Goal: Transaction & Acquisition: Purchase product/service

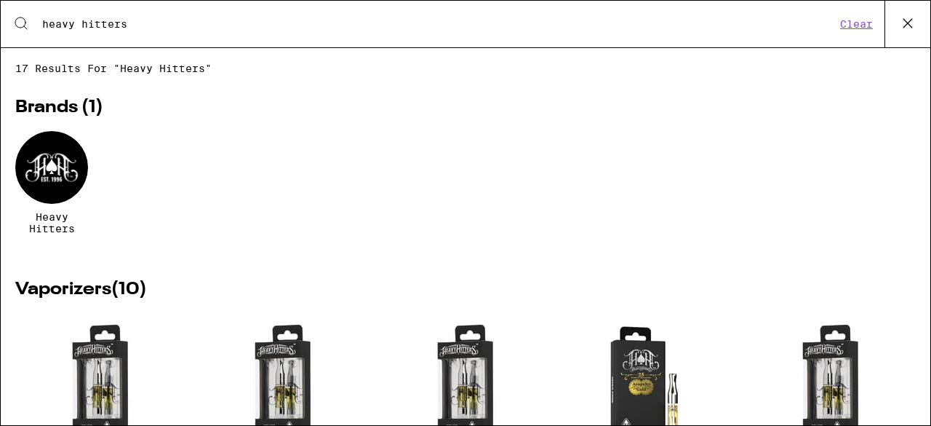
click at [899, 18] on icon at bounding box center [908, 23] width 22 height 22
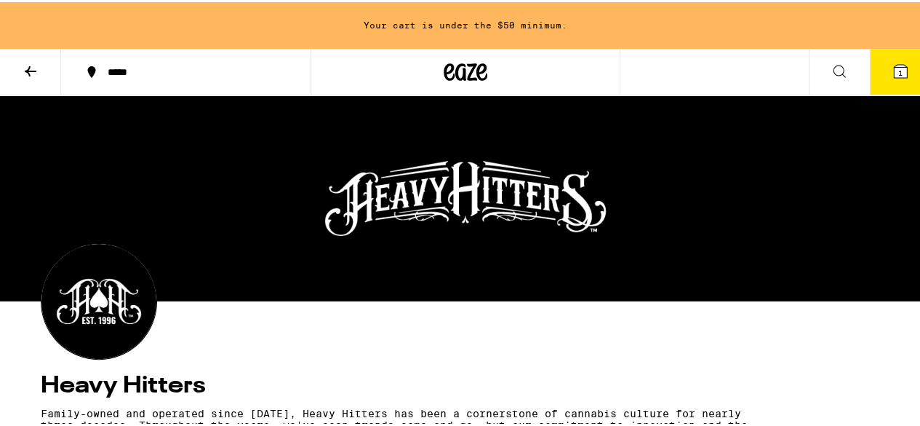
click at [834, 71] on icon at bounding box center [840, 69] width 12 height 12
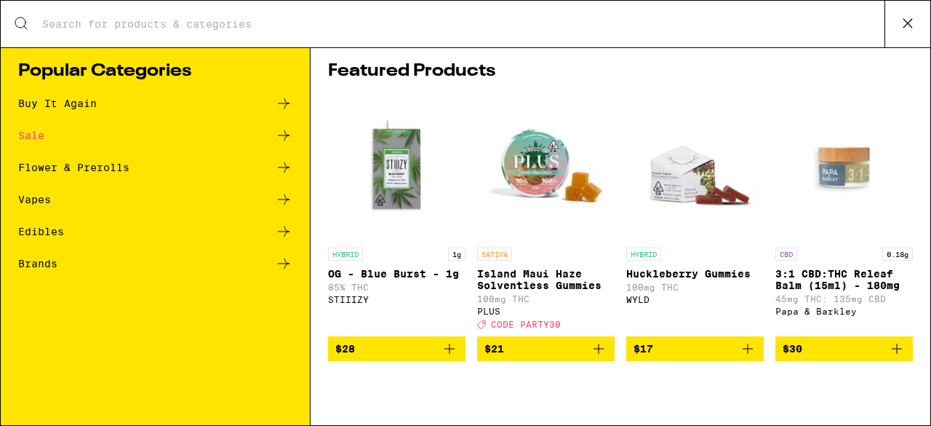
click at [279, 27] on input "Search for Products" at bounding box center [462, 23] width 843 height 13
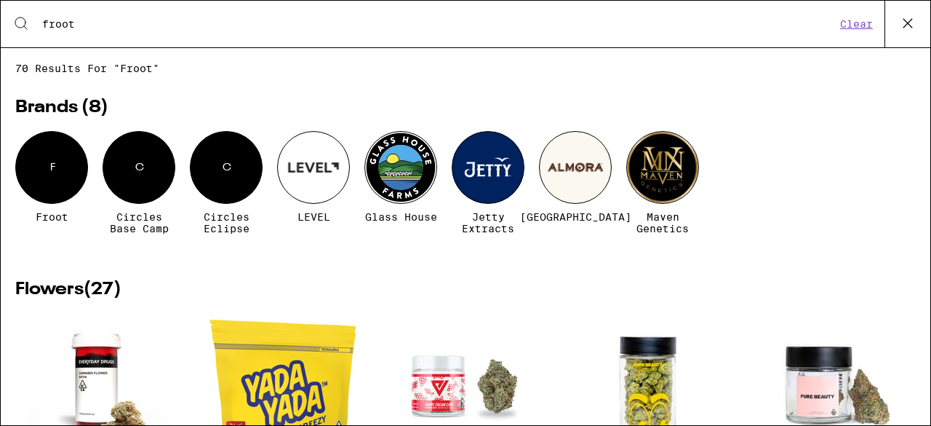
type input "froot"
click at [58, 184] on div "F" at bounding box center [51, 167] width 73 height 73
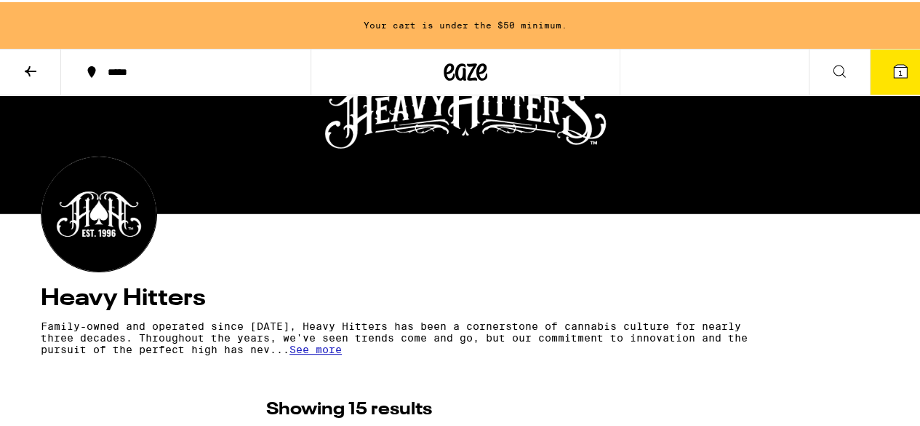
scroll to position [84, 0]
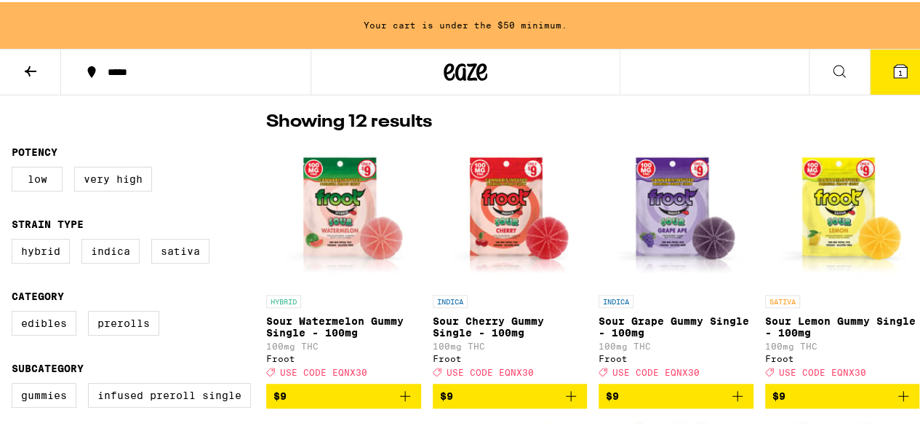
scroll to position [319, 0]
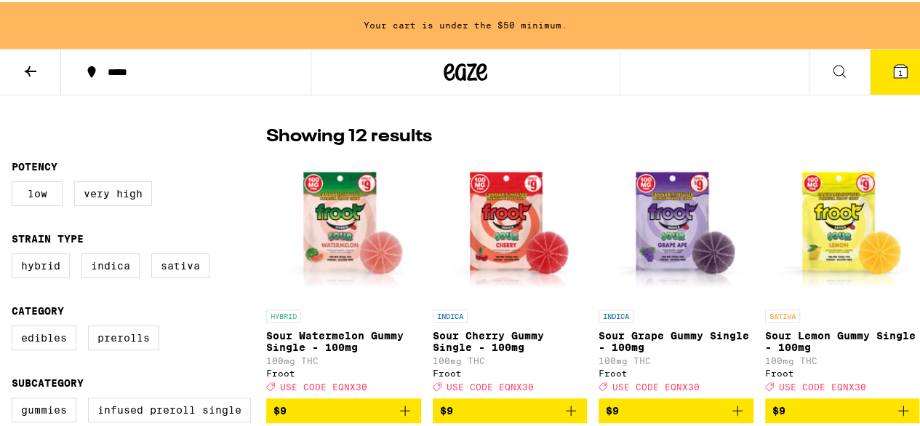
click at [47, 65] on button at bounding box center [30, 70] width 61 height 46
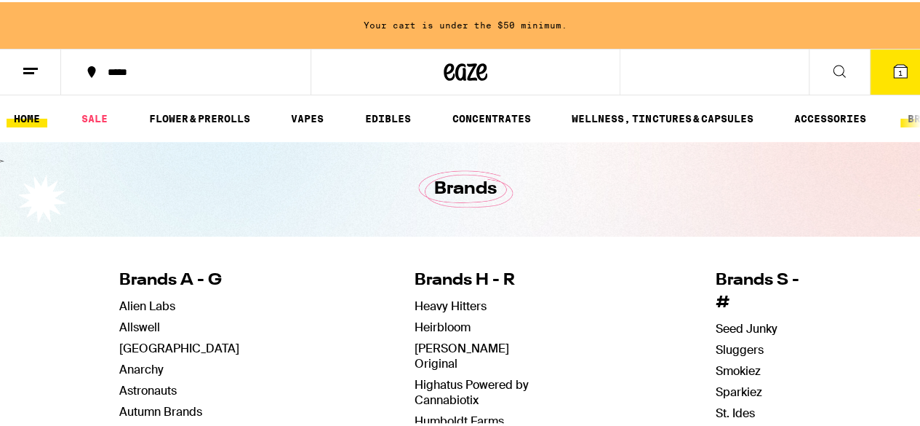
click at [36, 111] on link "HOME" at bounding box center [27, 116] width 41 height 17
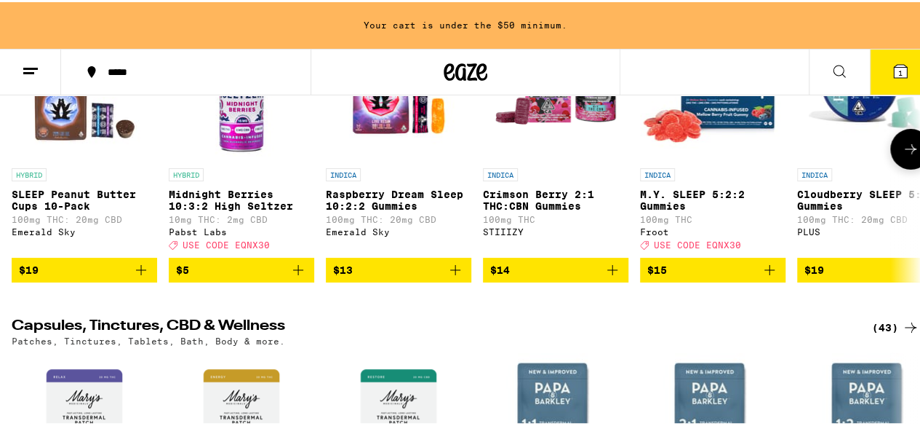
scroll to position [5239, 0]
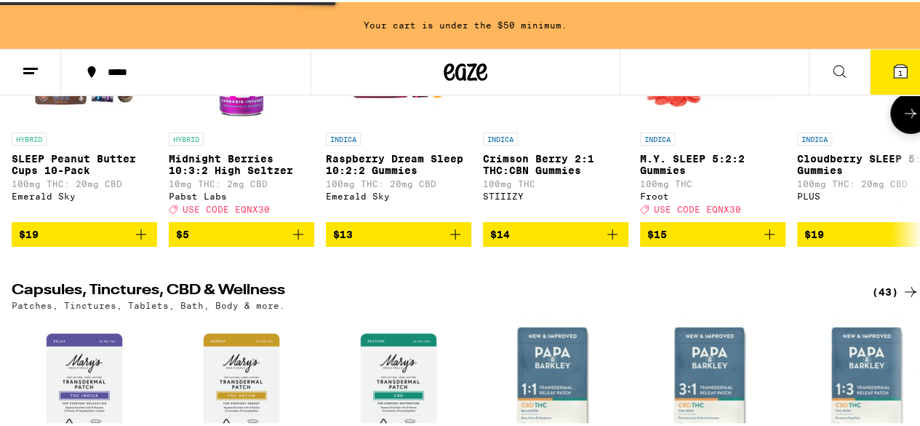
scroll to position [5268, 0]
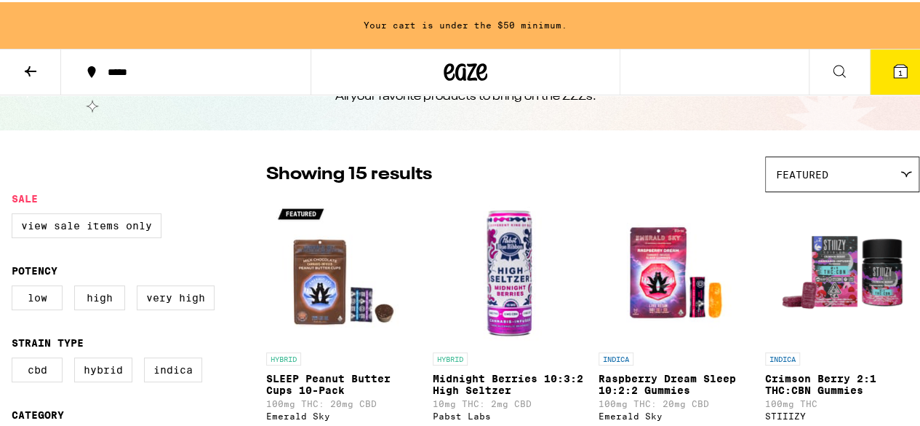
scroll to position [58, 0]
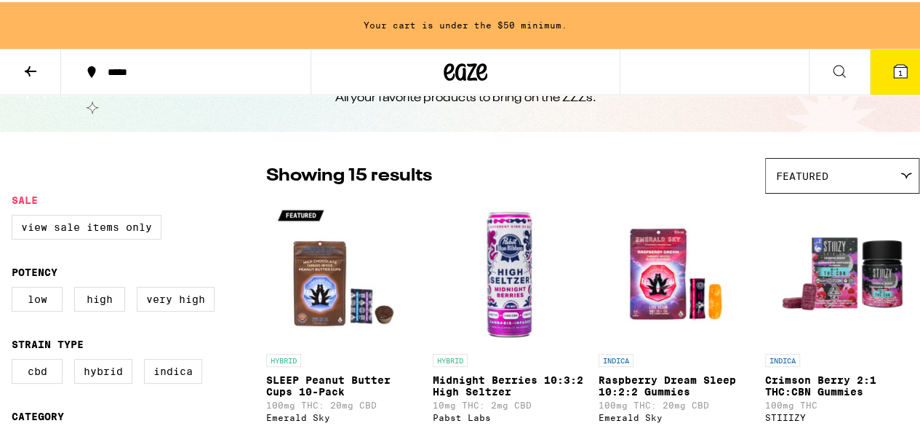
click at [27, 67] on icon at bounding box center [31, 69] width 12 height 10
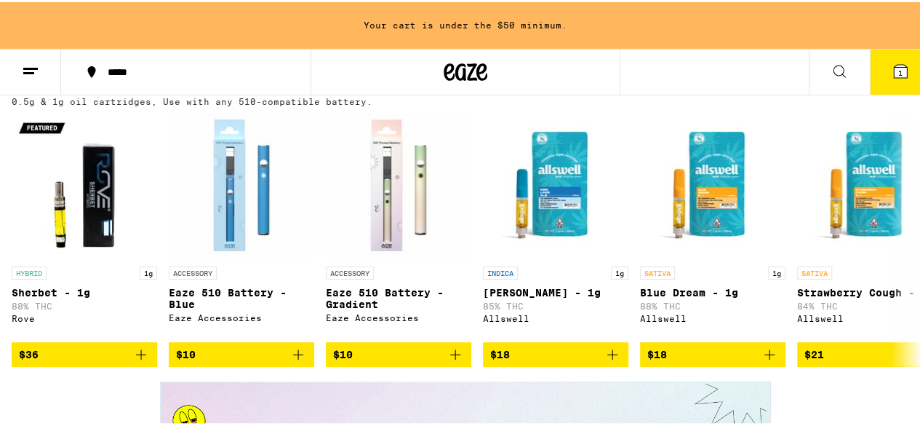
scroll to position [1804, 0]
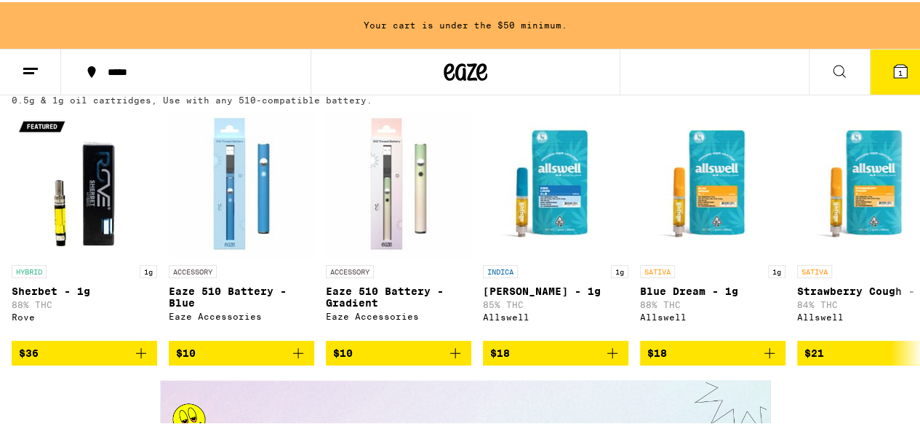
click at [872, 93] on div "(86)" at bounding box center [895, 84] width 47 height 17
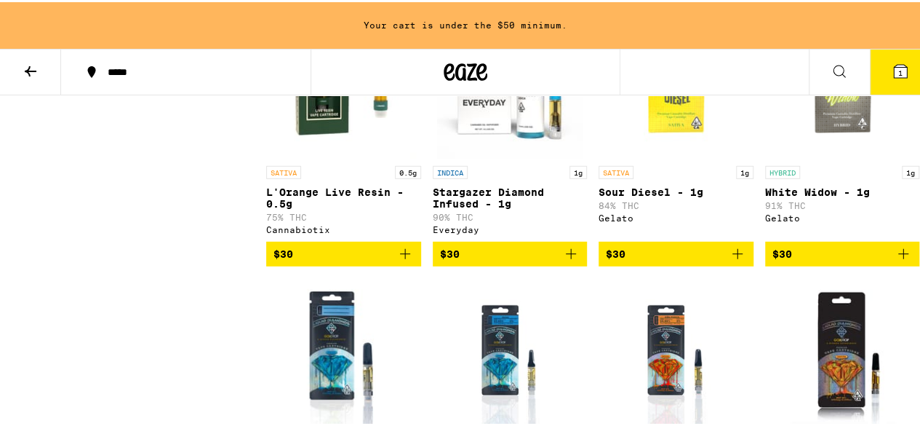
scroll to position [2037, 0]
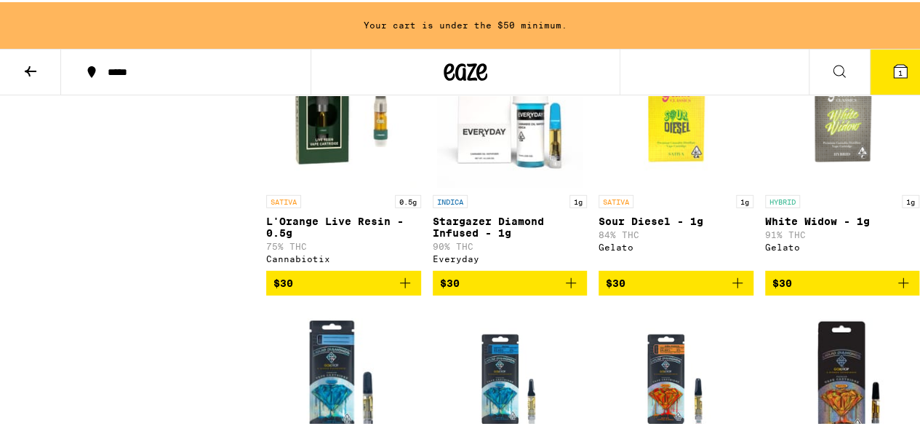
click at [26, 75] on icon at bounding box center [30, 68] width 17 height 17
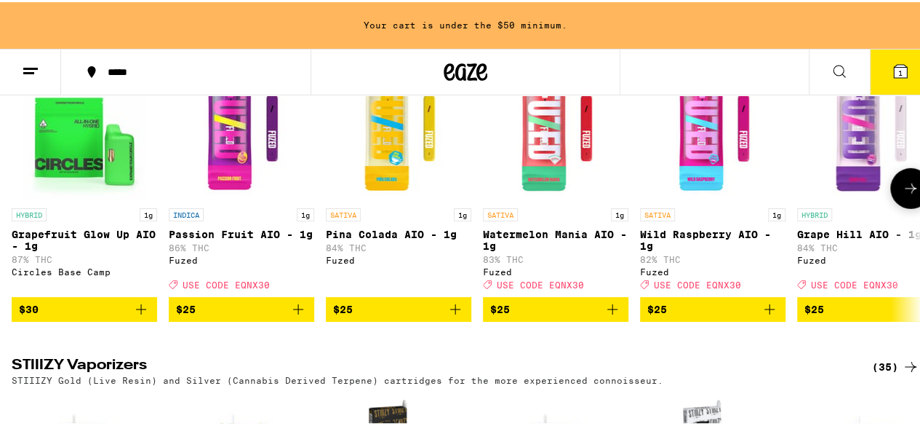
scroll to position [2183, 0]
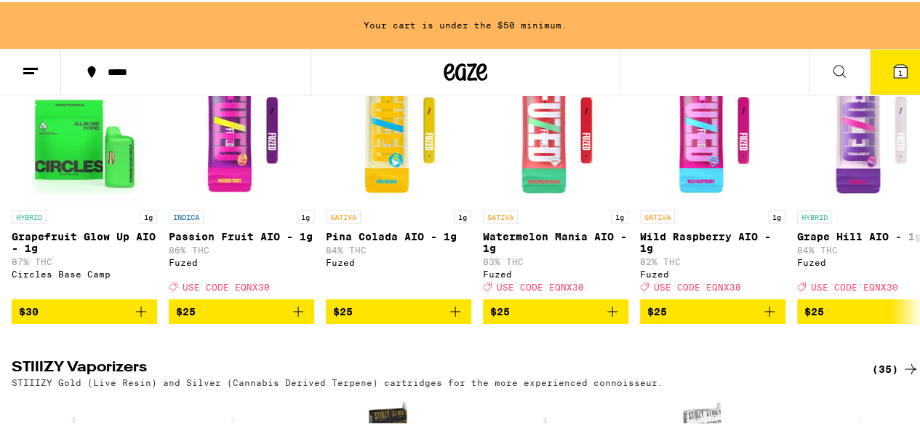
click at [883, 39] on div "(95)" at bounding box center [895, 29] width 47 height 17
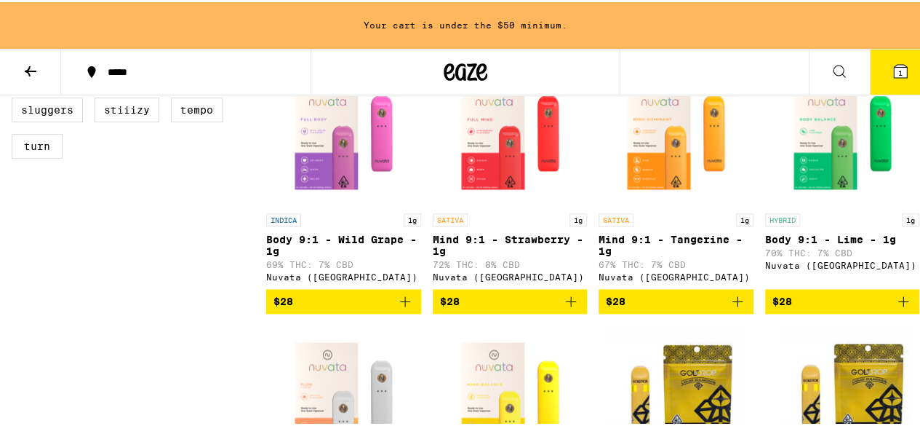
scroll to position [757, 0]
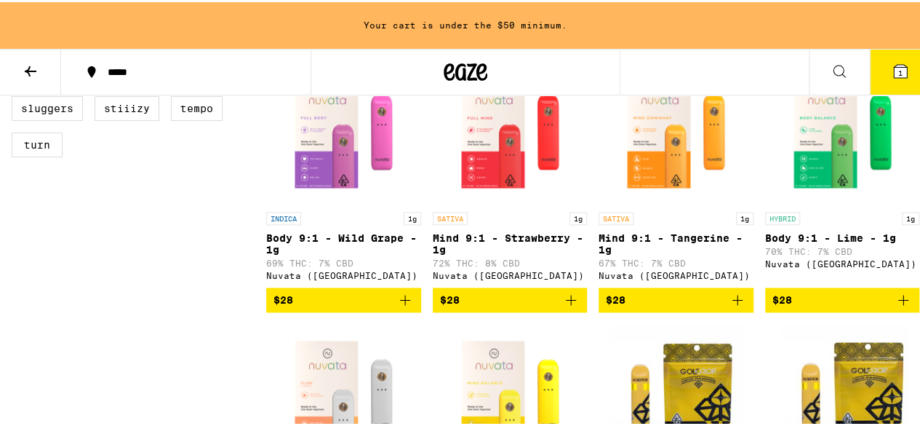
click at [326, 190] on img "Open page for Body 9:1 - Wild Grape - 1g from Nuvata (CA)" at bounding box center [344, 130] width 146 height 146
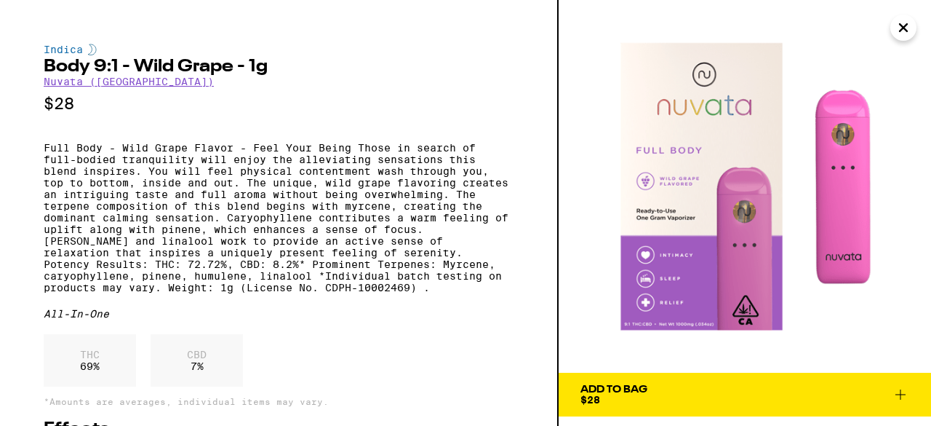
click at [900, 36] on icon "Close" at bounding box center [903, 28] width 17 height 22
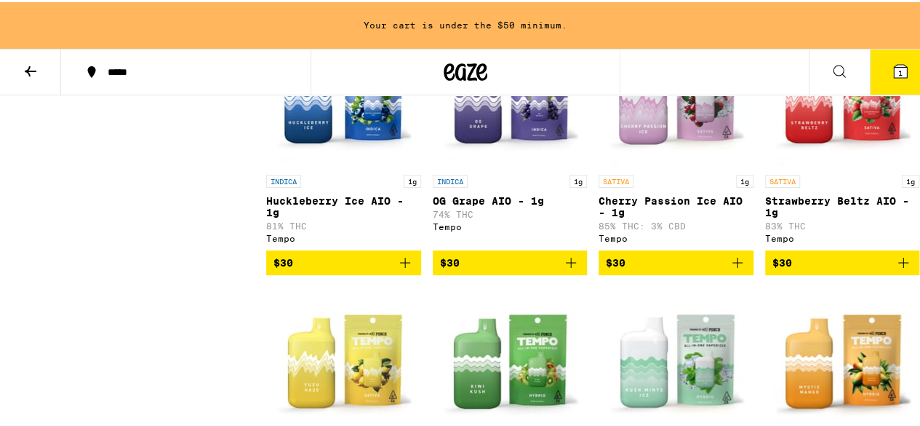
scroll to position [2649, 0]
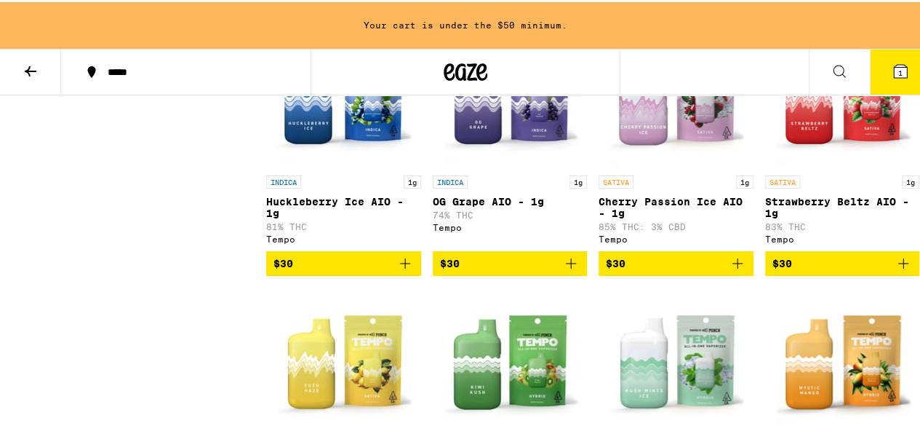
click at [739, 166] on img "Open page for Cherry Passion Ice AIO - 1g from Tempo" at bounding box center [676, 93] width 146 height 146
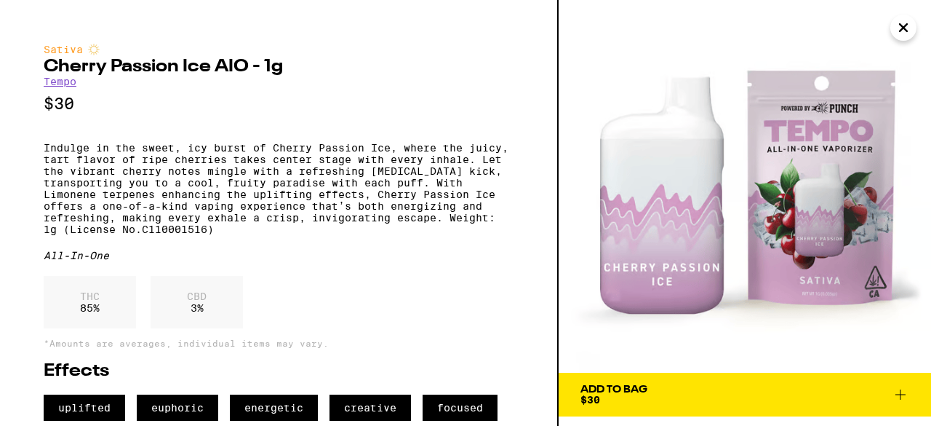
click at [739, 175] on img at bounding box center [745, 186] width 373 height 373
click at [898, 28] on icon "Close" at bounding box center [903, 28] width 17 height 22
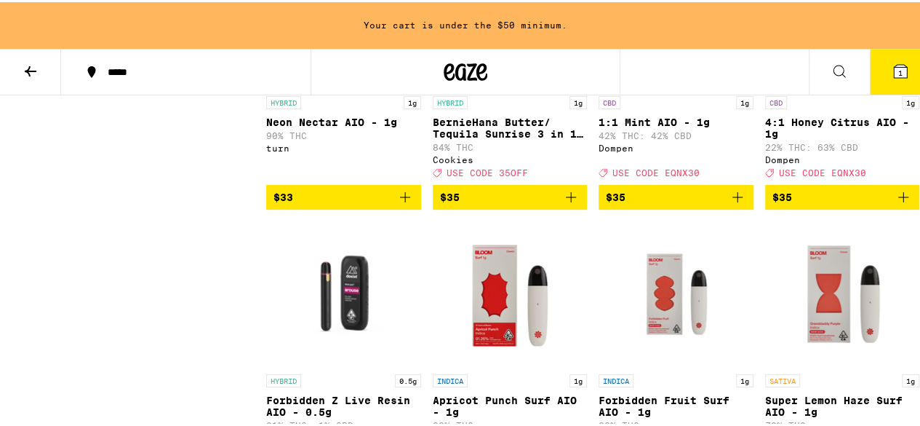
scroll to position [4366, 0]
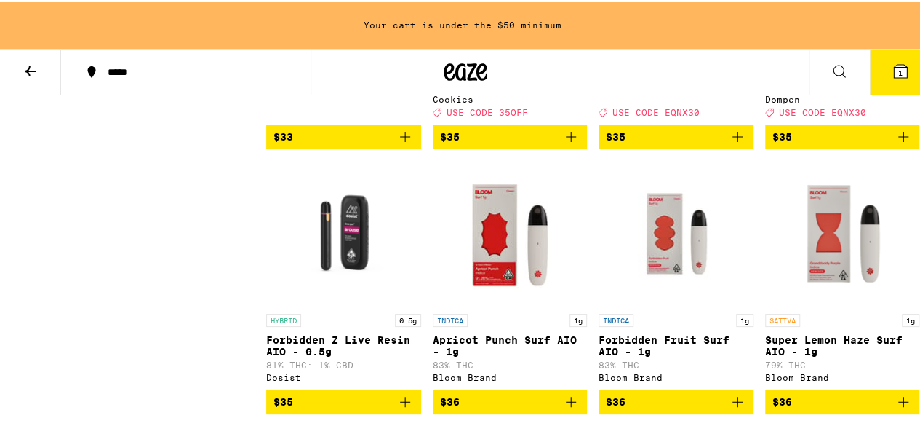
click at [831, 66] on icon at bounding box center [839, 68] width 17 height 17
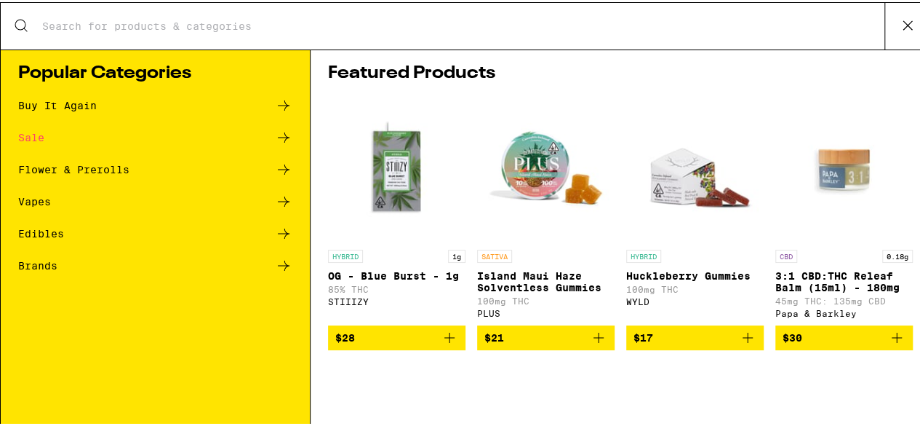
scroll to position [0, 0]
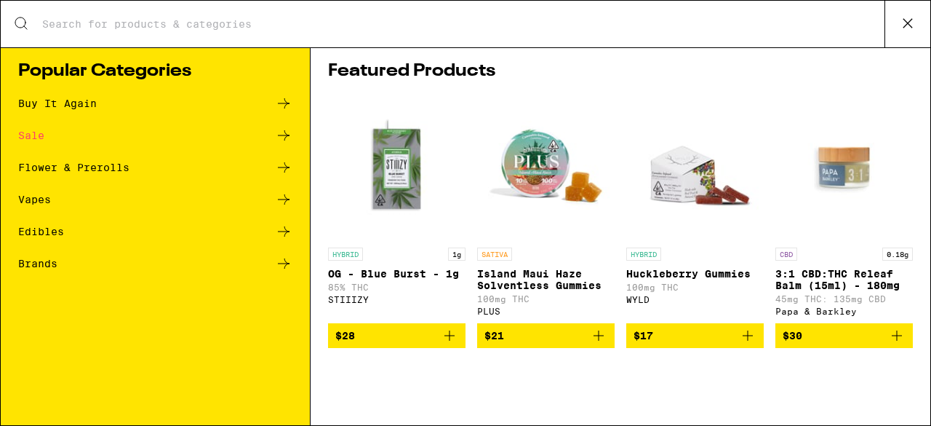
click at [254, 31] on input "Search for Products" at bounding box center [462, 23] width 843 height 13
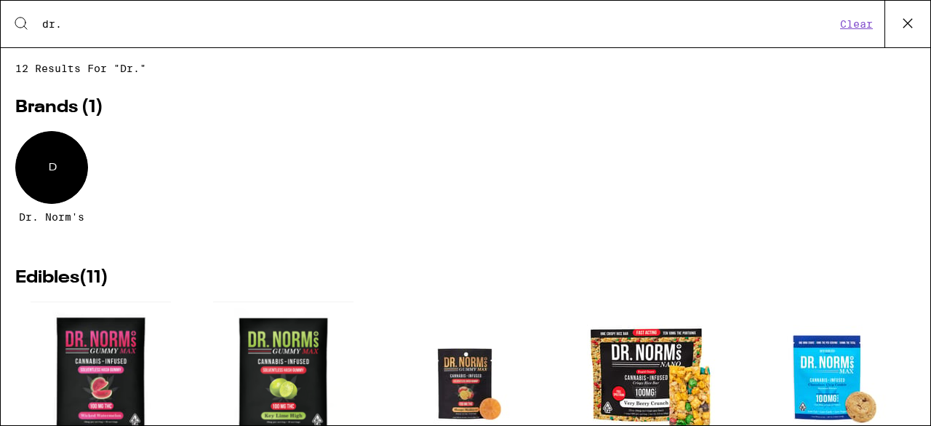
type input "dr."
click at [43, 159] on div "D" at bounding box center [51, 167] width 73 height 73
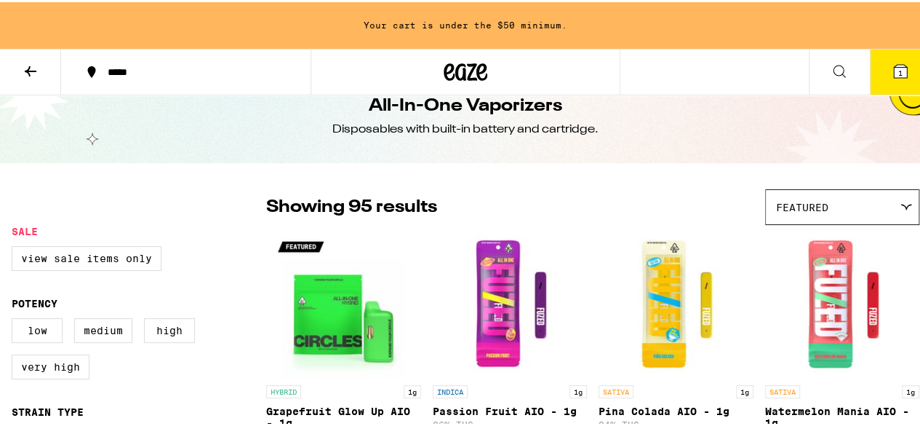
scroll to position [29, 0]
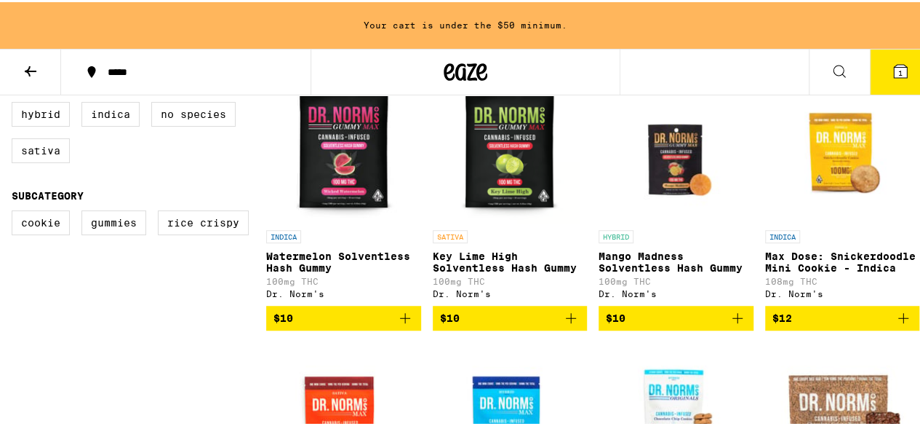
scroll to position [378, 0]
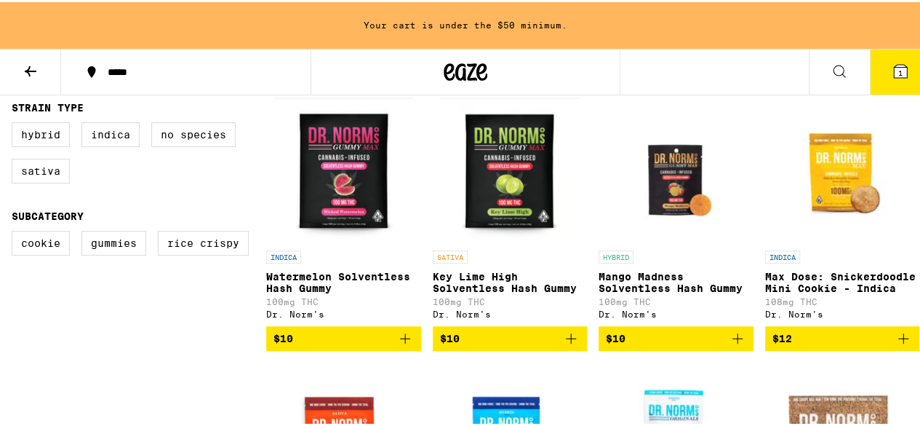
click at [831, 71] on icon at bounding box center [839, 68] width 17 height 17
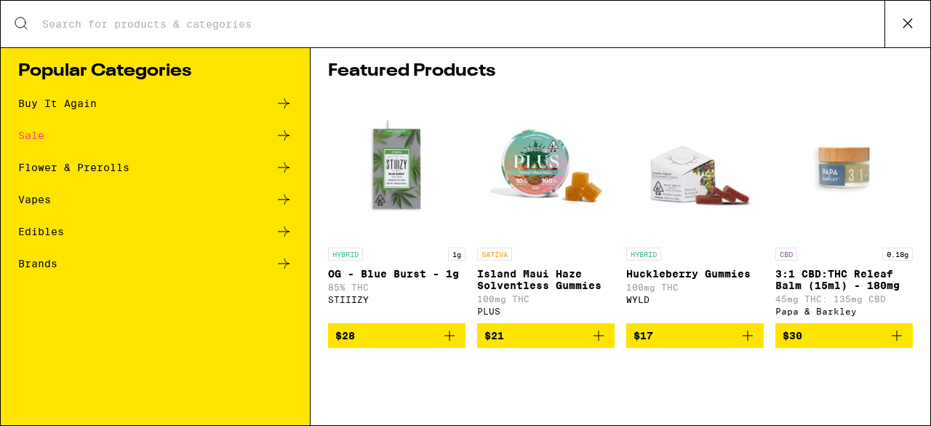
click at [175, 18] on input "Search for Products" at bounding box center [462, 23] width 843 height 13
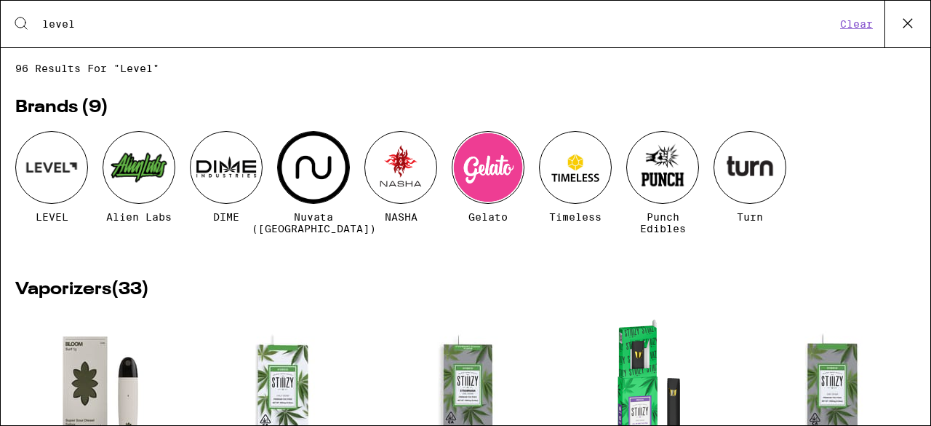
type input "level"
click at [70, 154] on div at bounding box center [51, 167] width 73 height 73
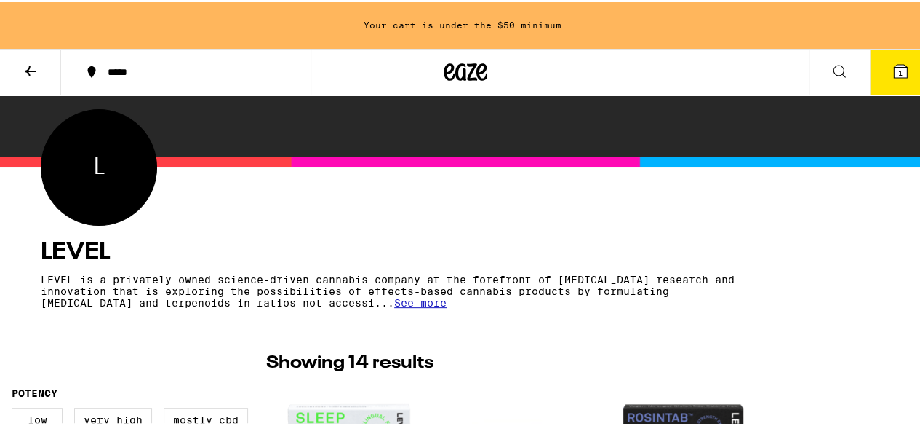
scroll to position [116, 0]
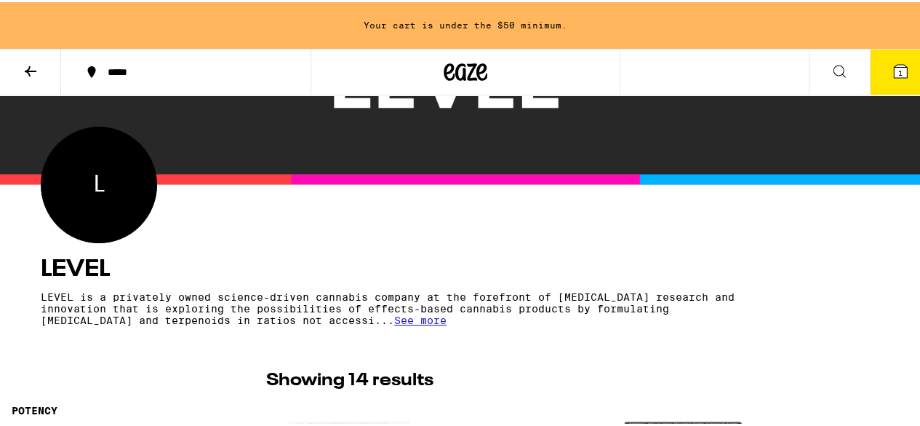
click at [831, 71] on icon at bounding box center [839, 68] width 17 height 17
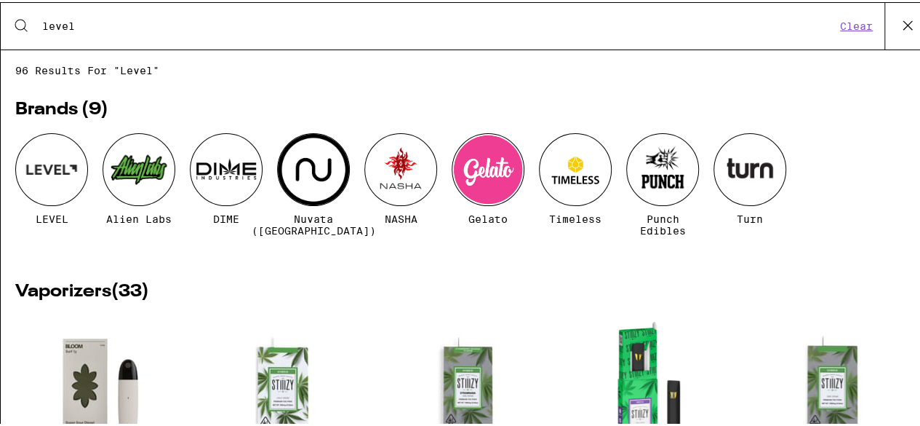
scroll to position [0, 0]
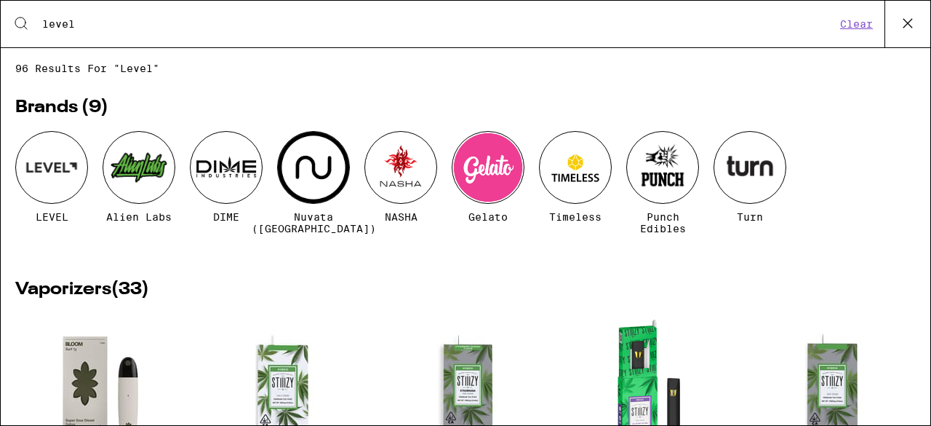
click at [116, 31] on input "level" at bounding box center [438, 23] width 795 height 13
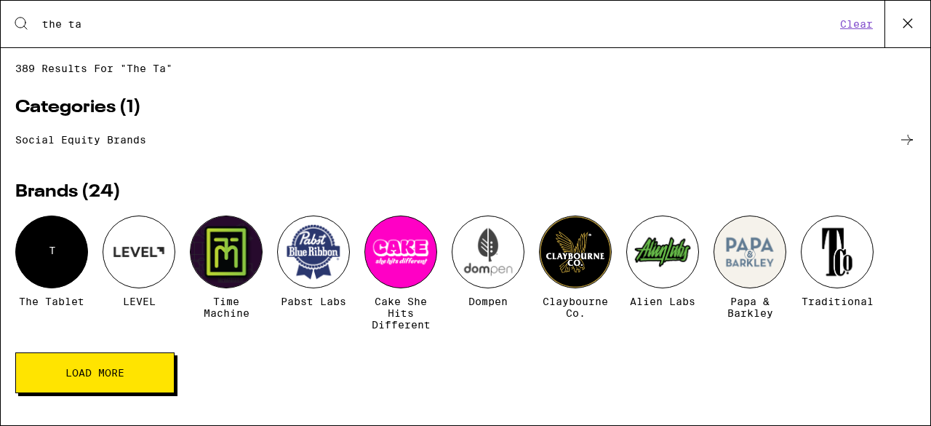
type input "the ta"
click at [68, 235] on div "T" at bounding box center [51, 251] width 73 height 73
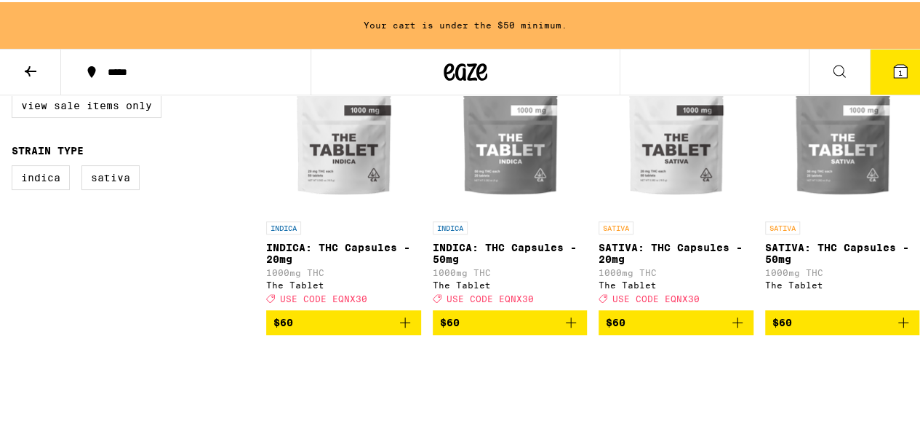
scroll to position [378, 0]
